Goal: Task Accomplishment & Management: Complete application form

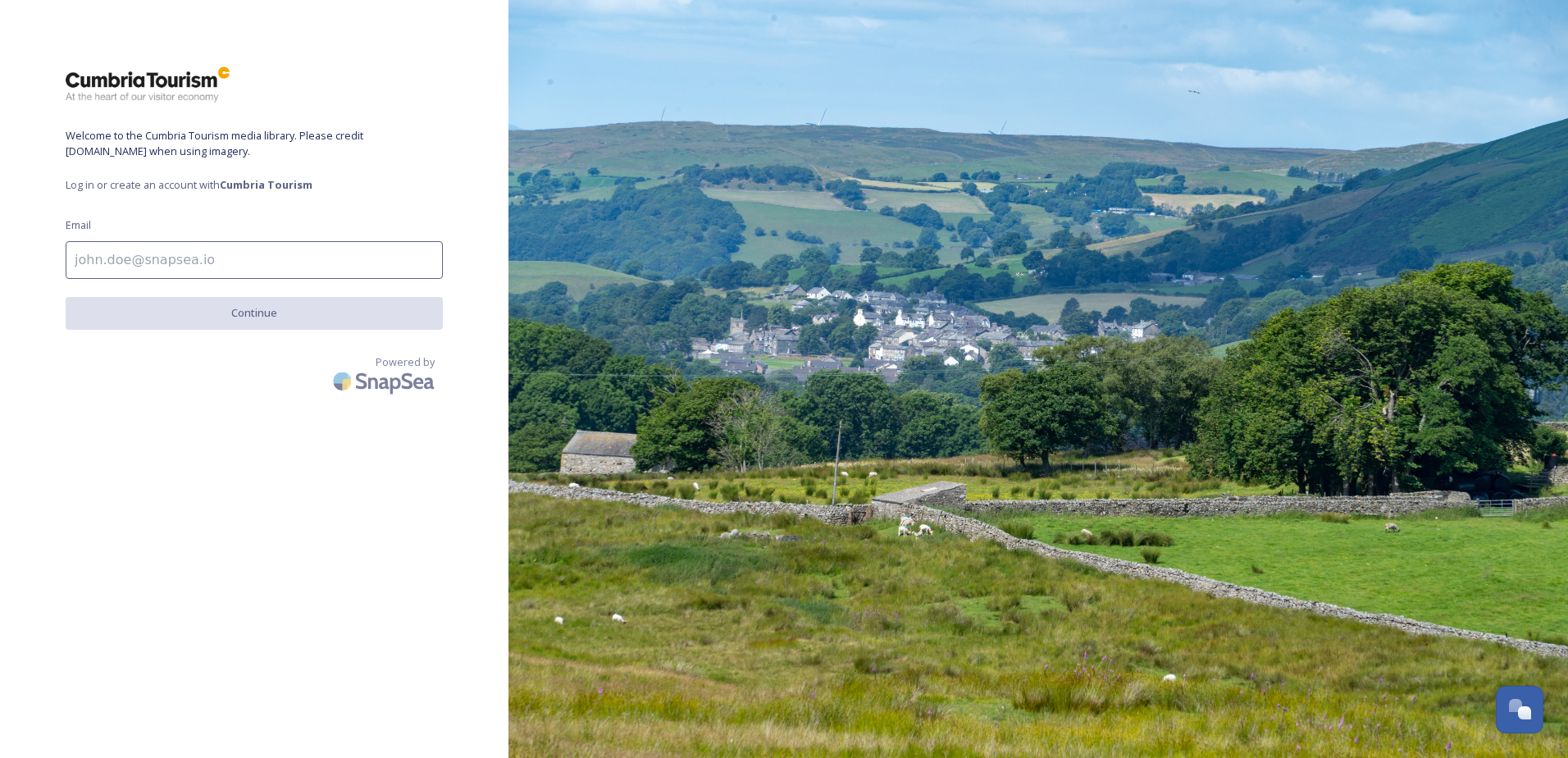
click at [144, 254] on input at bounding box center [254, 260] width 378 height 37
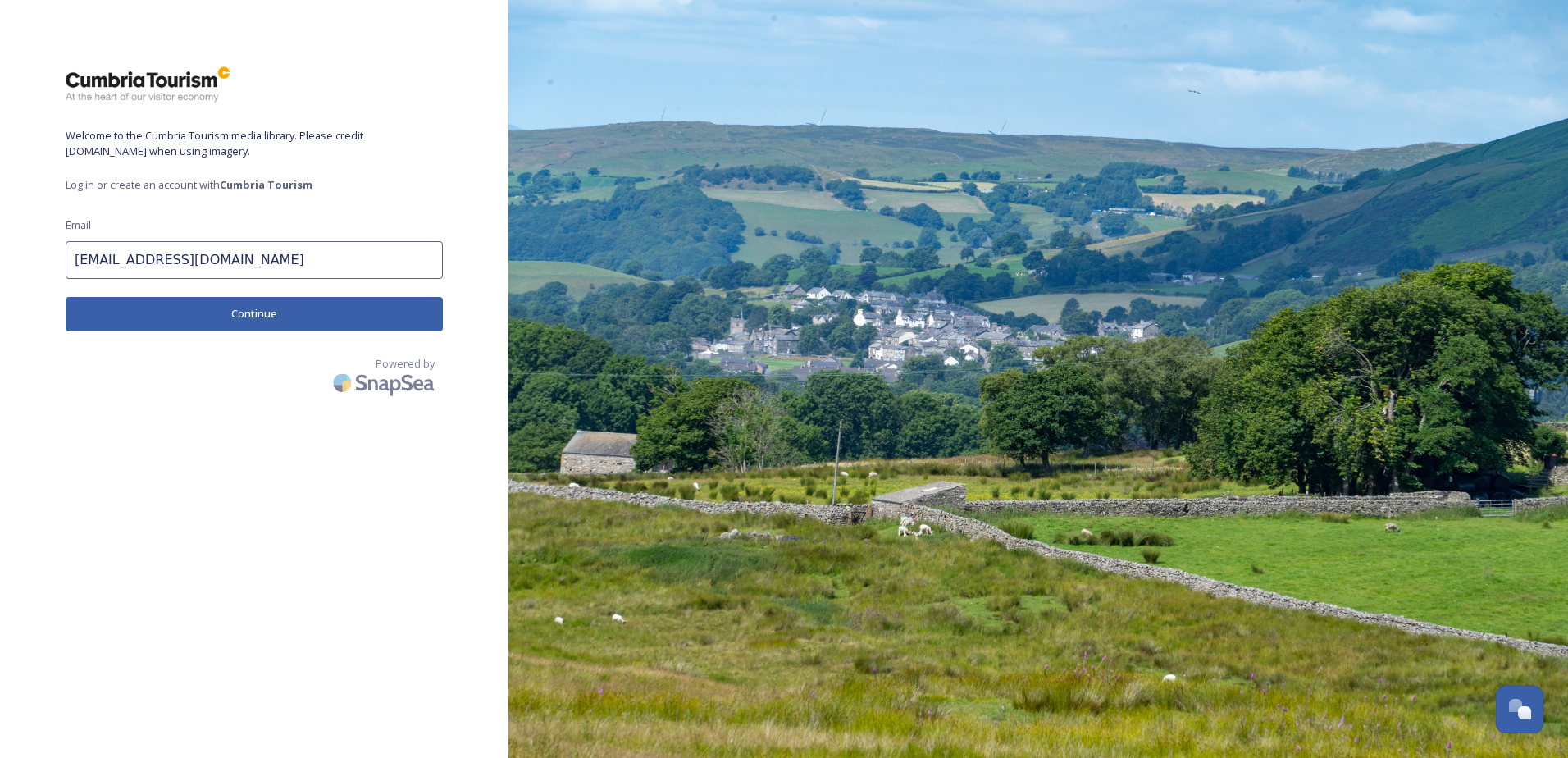
type input "[EMAIL_ADDRESS][DOMAIN_NAME]"
click at [222, 306] on button "Continue" at bounding box center [254, 314] width 378 height 34
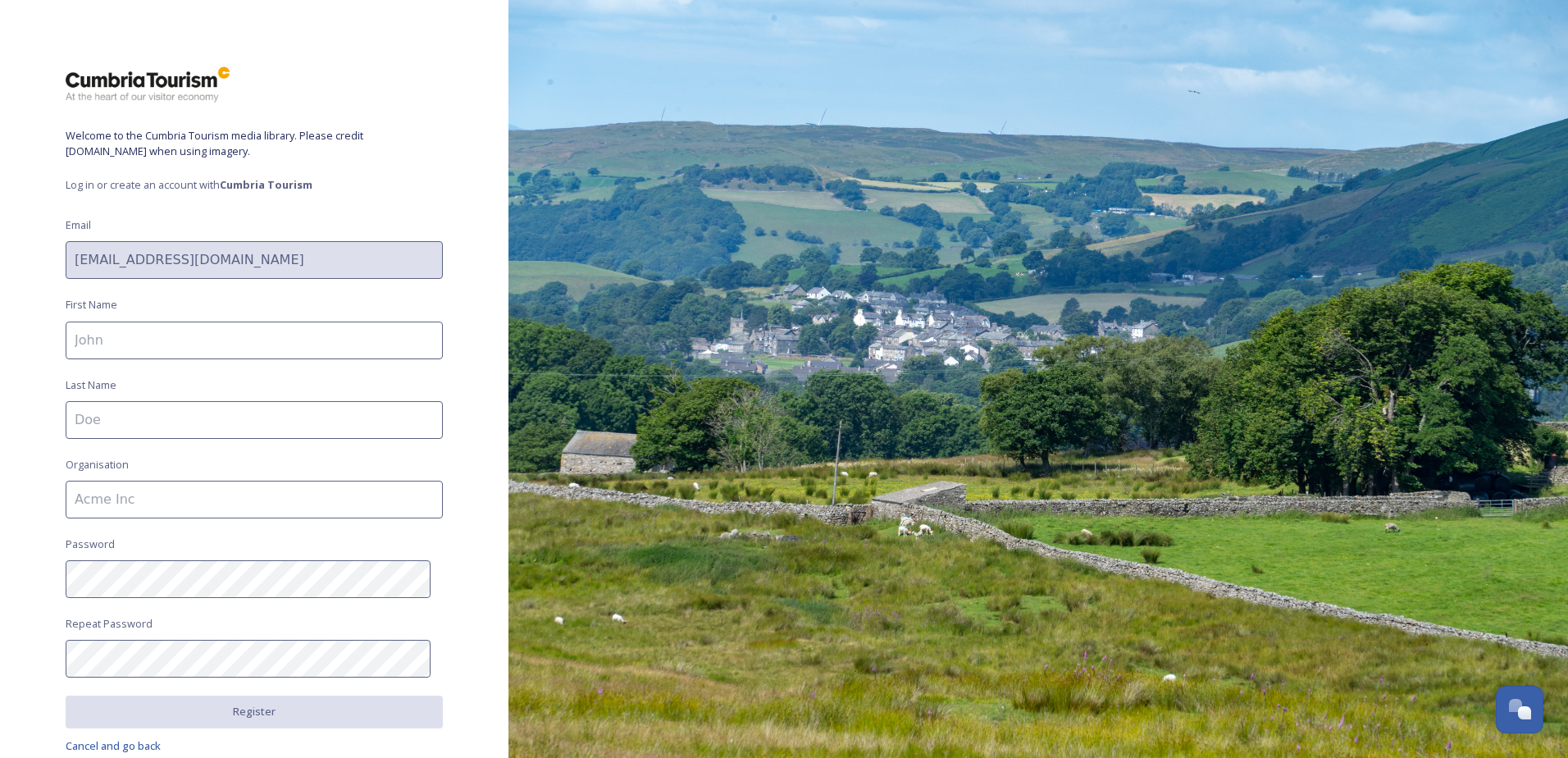
click at [228, 335] on input at bounding box center [254, 340] width 378 height 37
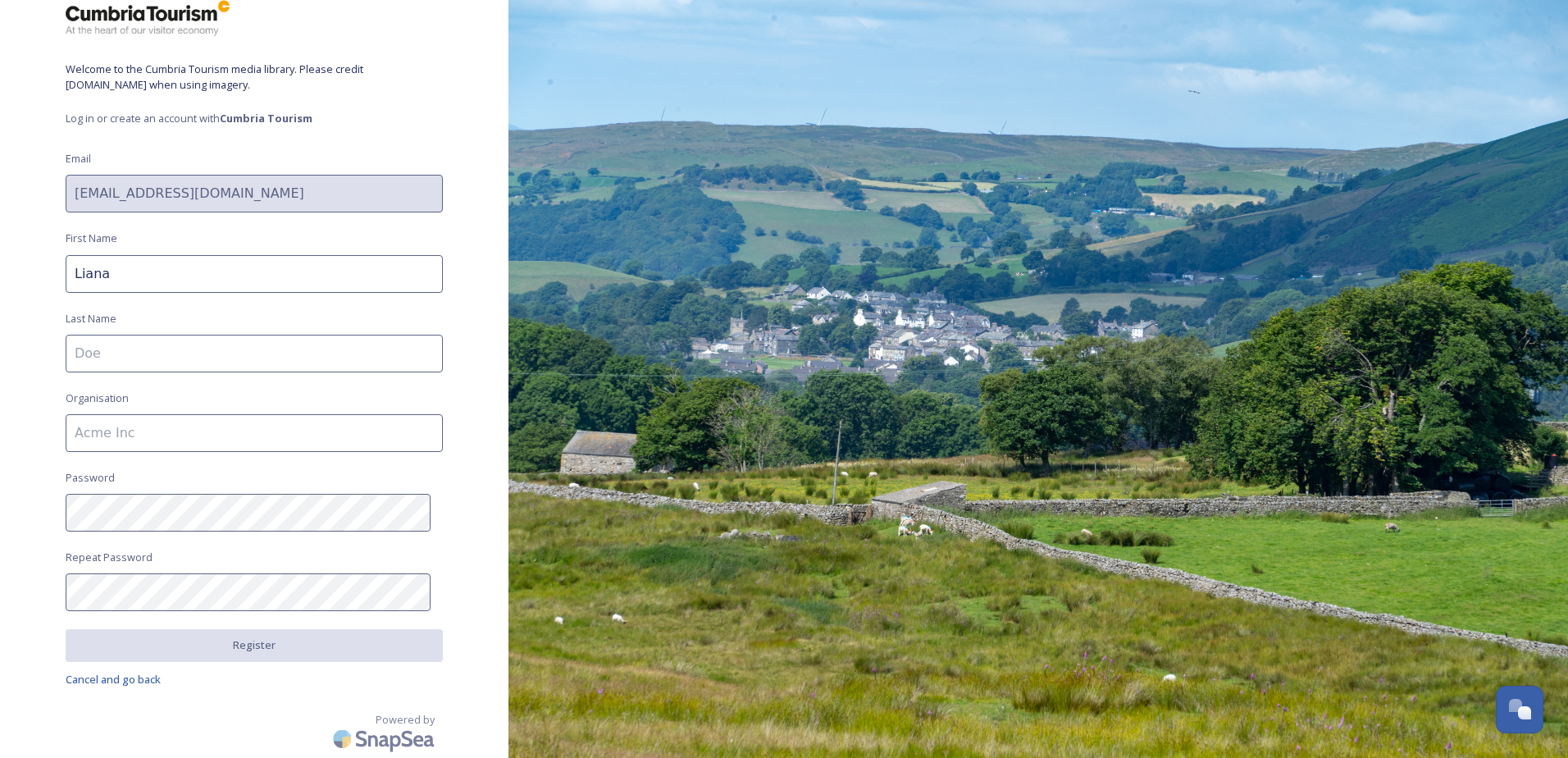
type input "Liana"
type input "[PERSON_NAME]"
type input "Old Vicarage Ambleside Ltd"
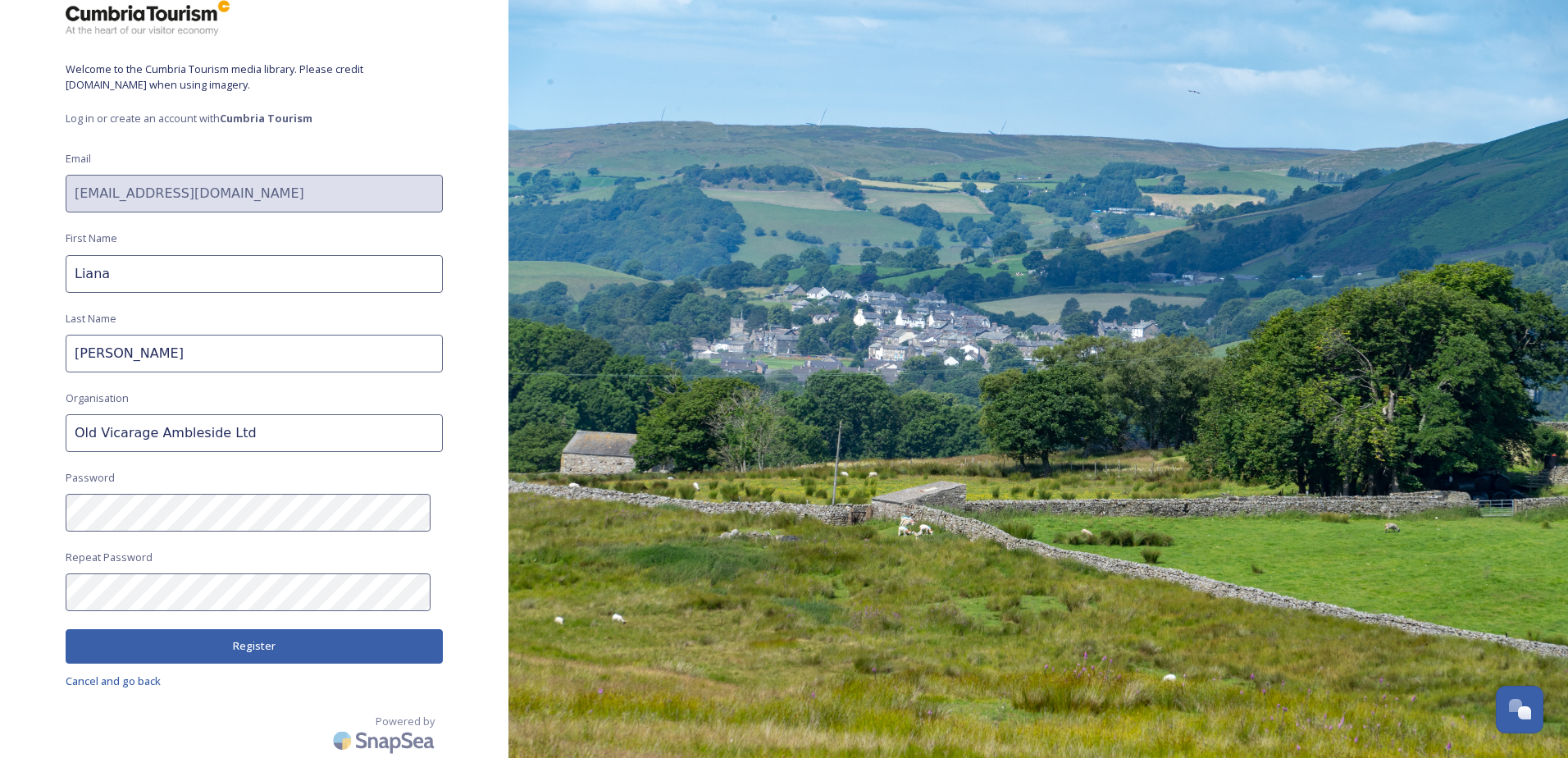
click at [346, 632] on button "Register" at bounding box center [254, 646] width 378 height 34
